Goal: Check status: Check status

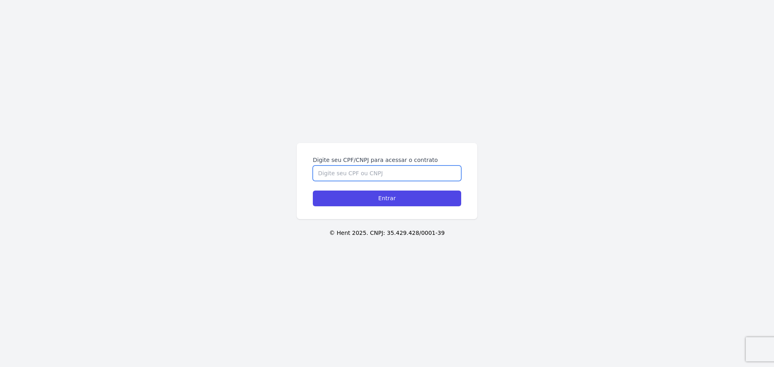
click at [430, 179] on input "Digite seu CPF/CNPJ para acessar o contrato" at bounding box center [387, 173] width 148 height 15
type input "15199496778"
click at [313, 191] on input "Entrar" at bounding box center [387, 199] width 148 height 16
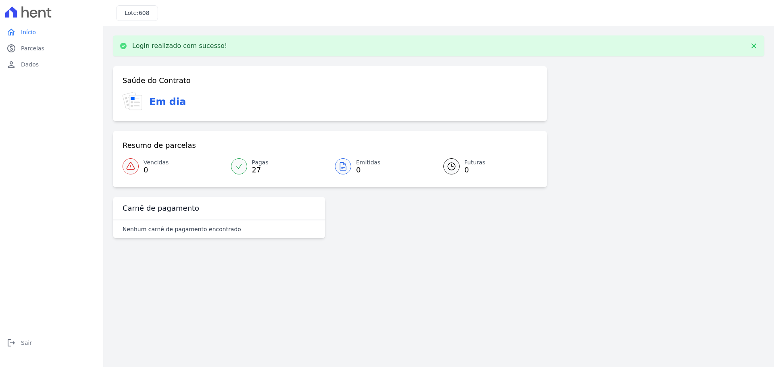
click at [338, 162] on icon at bounding box center [343, 167] width 10 height 10
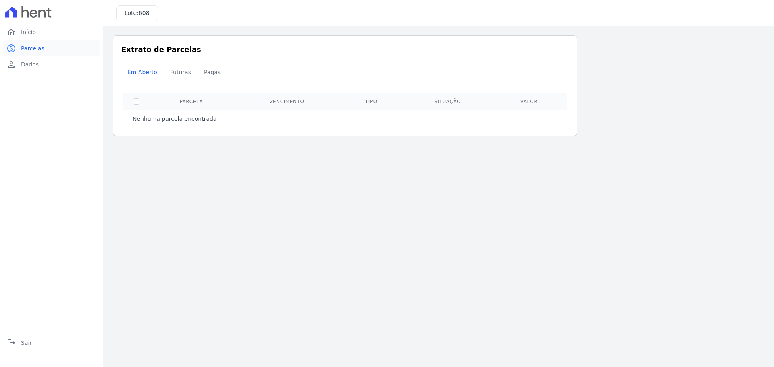
click at [21, 44] on span "Parcelas" at bounding box center [32, 48] width 23 height 8
click at [165, 64] on span "Futuras" at bounding box center [180, 72] width 31 height 16
click at [199, 64] on span "Pagas" at bounding box center [212, 72] width 26 height 16
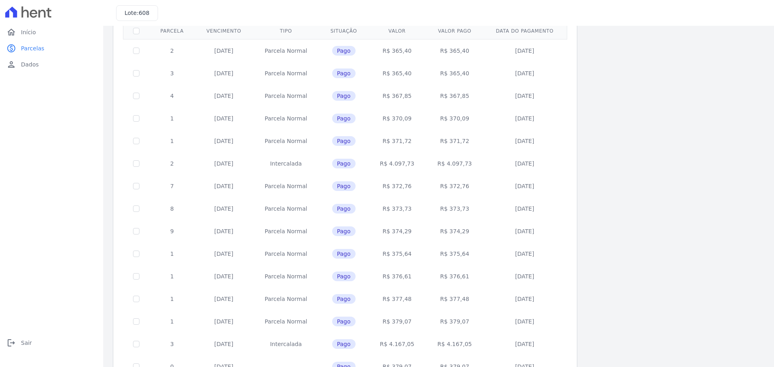
scroll to position [89, 0]
